Goal: Information Seeking & Learning: Learn about a topic

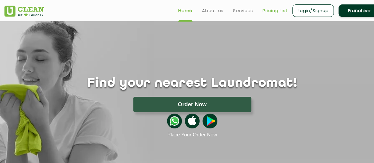
click at [275, 12] on link "Pricing List" at bounding box center [274, 10] width 25 height 7
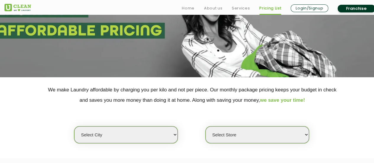
scroll to position [89, 0]
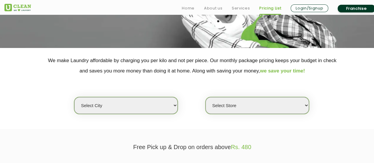
click at [137, 103] on select "Select city [GEOGRAPHIC_DATA] [GEOGRAPHIC_DATA] [GEOGRAPHIC_DATA] [GEOGRAPHIC_D…" at bounding box center [125, 105] width 103 height 17
select select "11"
click at [74, 97] on select "Select city [GEOGRAPHIC_DATA] [GEOGRAPHIC_DATA] [GEOGRAPHIC_DATA] [GEOGRAPHIC_D…" at bounding box center [125, 105] width 103 height 17
click at [237, 108] on select "Select Store [GEOGRAPHIC_DATA][PERSON_NAME] UClean Navalur UClean Chitlapakkam …" at bounding box center [256, 105] width 103 height 17
select select "444"
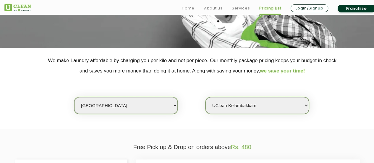
click at [205, 97] on select "Select Store [GEOGRAPHIC_DATA][PERSON_NAME] UClean Navalur UClean Chitlapakkam …" at bounding box center [256, 105] width 103 height 17
click at [330, 95] on div "Select city [GEOGRAPHIC_DATA] [GEOGRAPHIC_DATA] [GEOGRAPHIC_DATA] [GEOGRAPHIC_D…" at bounding box center [192, 95] width 384 height 38
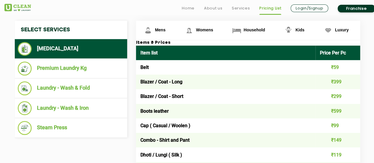
scroll to position [236, 0]
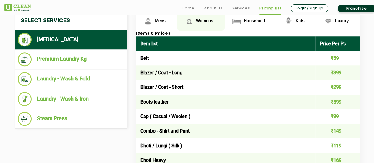
click at [202, 22] on span "Womens" at bounding box center [204, 20] width 17 height 5
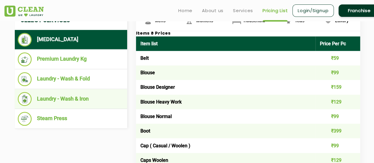
click at [59, 98] on li "Laundry - Wash & Iron" at bounding box center [71, 99] width 106 height 14
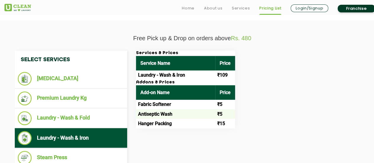
scroll to position [207, 0]
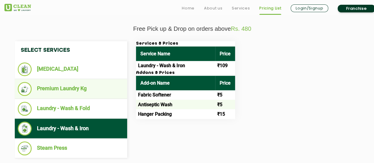
click at [74, 91] on li "Premium Laundry Kg" at bounding box center [71, 89] width 106 height 14
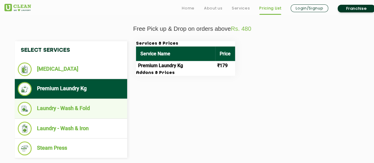
click at [80, 109] on li "Laundry - Wash & Fold" at bounding box center [71, 109] width 106 height 14
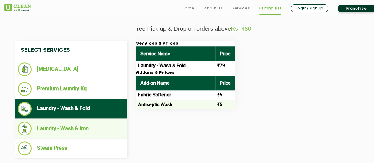
click at [65, 131] on li "Laundry - Wash & Iron" at bounding box center [71, 128] width 106 height 14
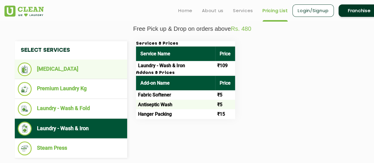
click at [51, 69] on li "[MEDICAL_DATA]" at bounding box center [71, 69] width 106 height 14
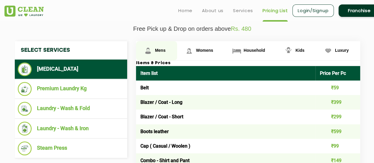
click at [153, 49] on img at bounding box center [148, 51] width 10 height 10
click at [161, 49] on span "Mens" at bounding box center [160, 50] width 11 height 5
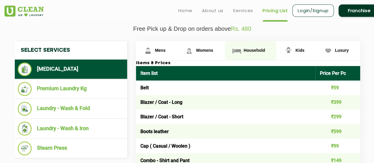
click at [248, 50] on span "Household" at bounding box center [254, 50] width 21 height 5
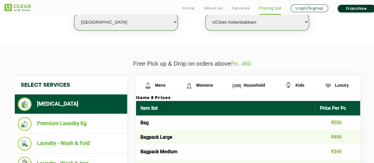
scroll to position [236, 0]
